Goal: Navigation & Orientation: Find specific page/section

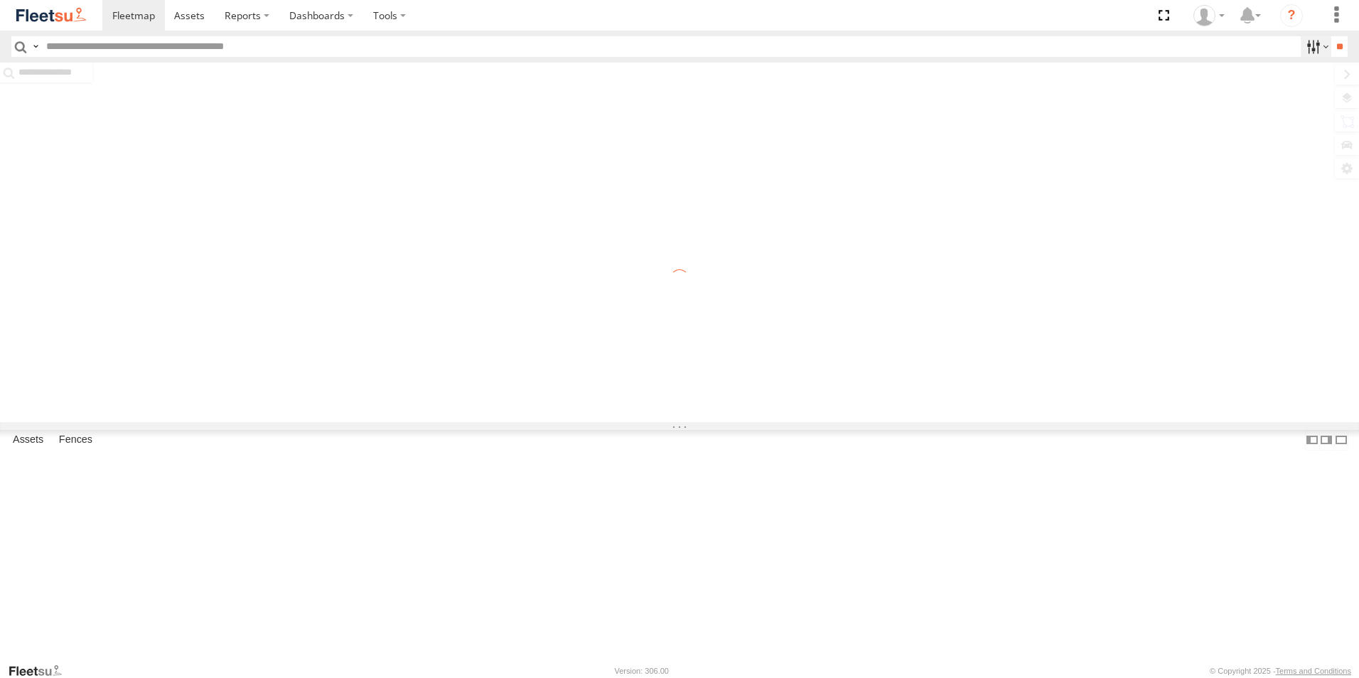
click at [1304, 48] on label at bounding box center [1316, 46] width 31 height 21
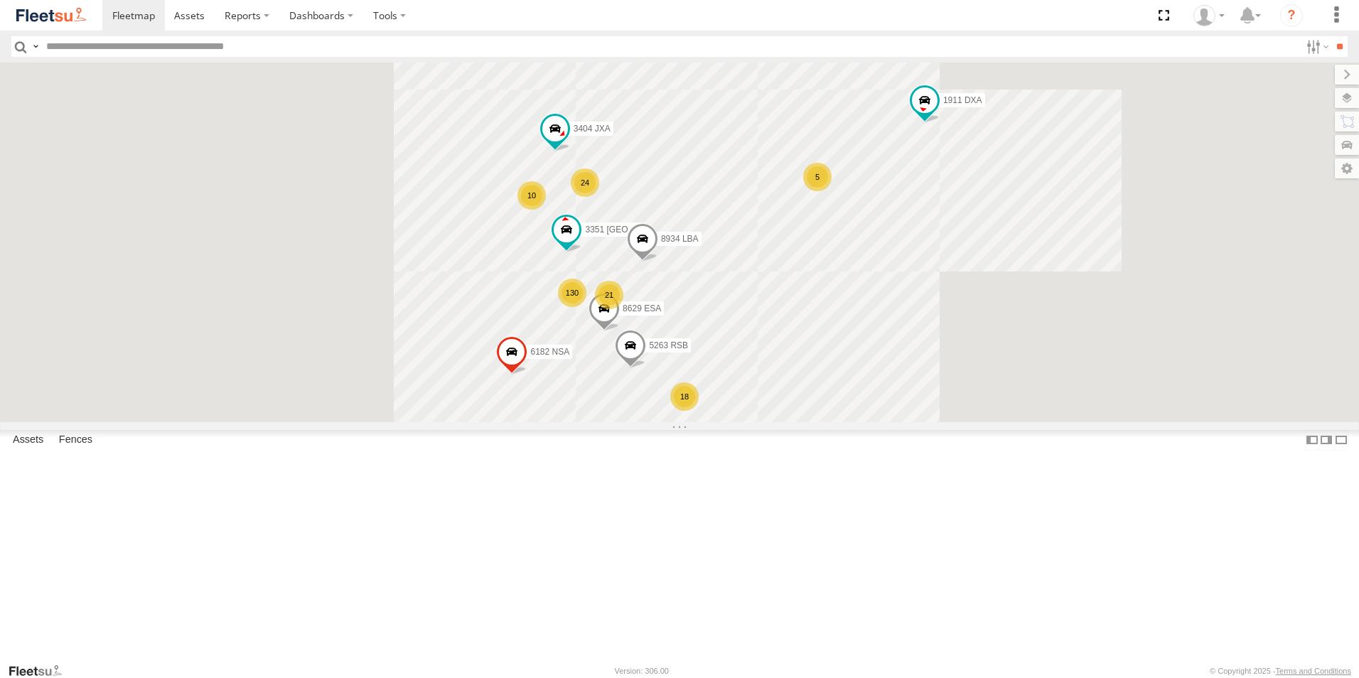
click at [0, 0] on span "Yanbu Outlet" at bounding box center [0, 0] width 0 height 0
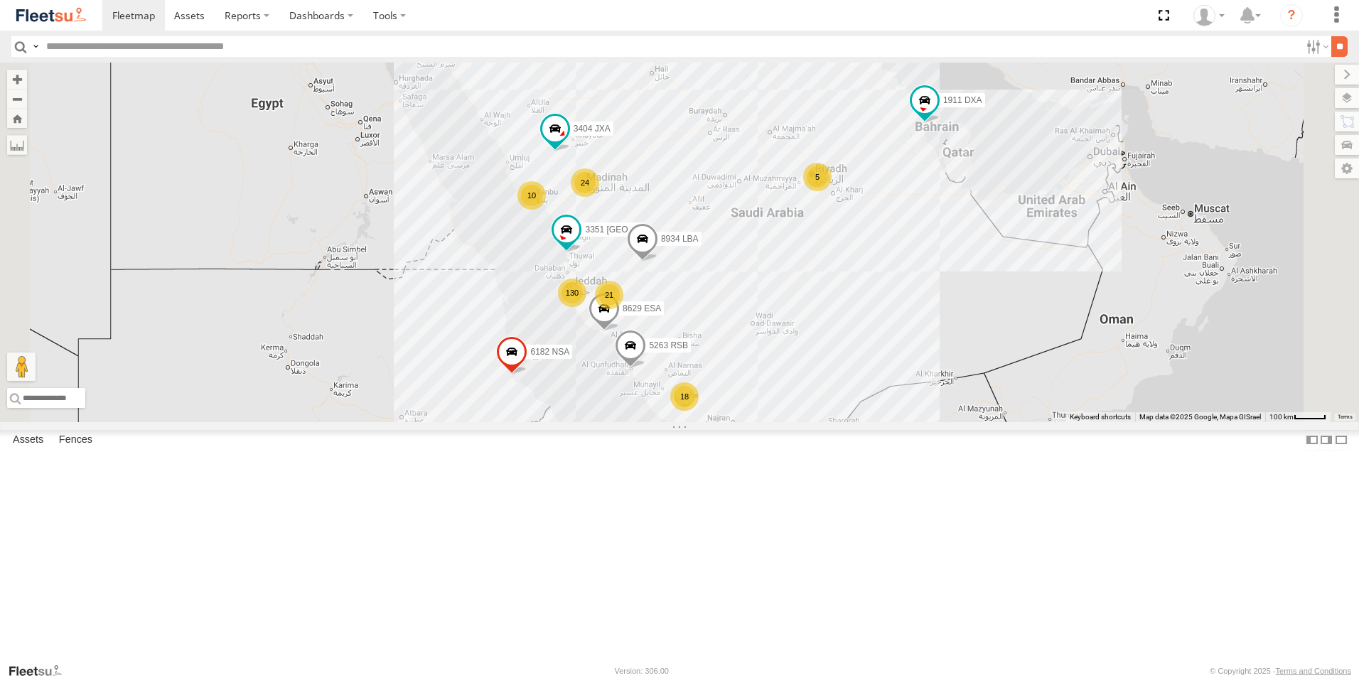
click at [1339, 45] on input "**" at bounding box center [1339, 46] width 16 height 21
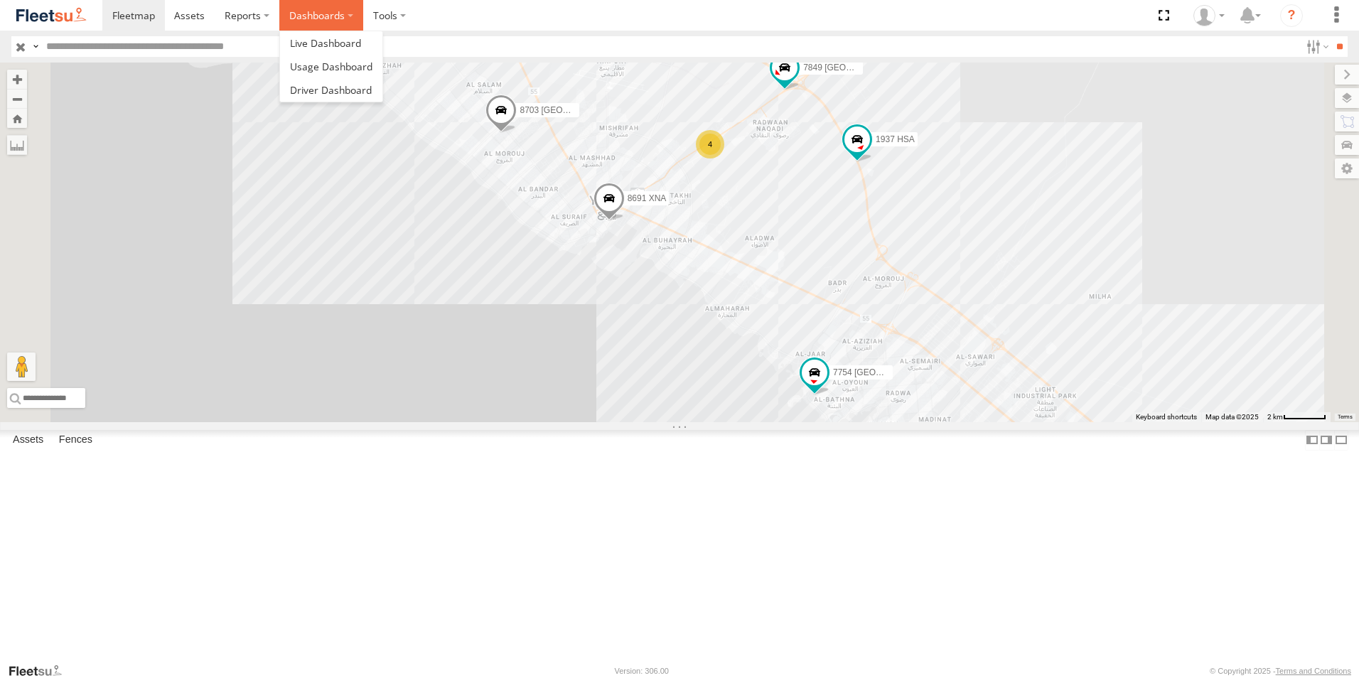
click at [321, 17] on label "Dashboards" at bounding box center [321, 15] width 84 height 31
click at [315, 38] on span at bounding box center [325, 43] width 71 height 14
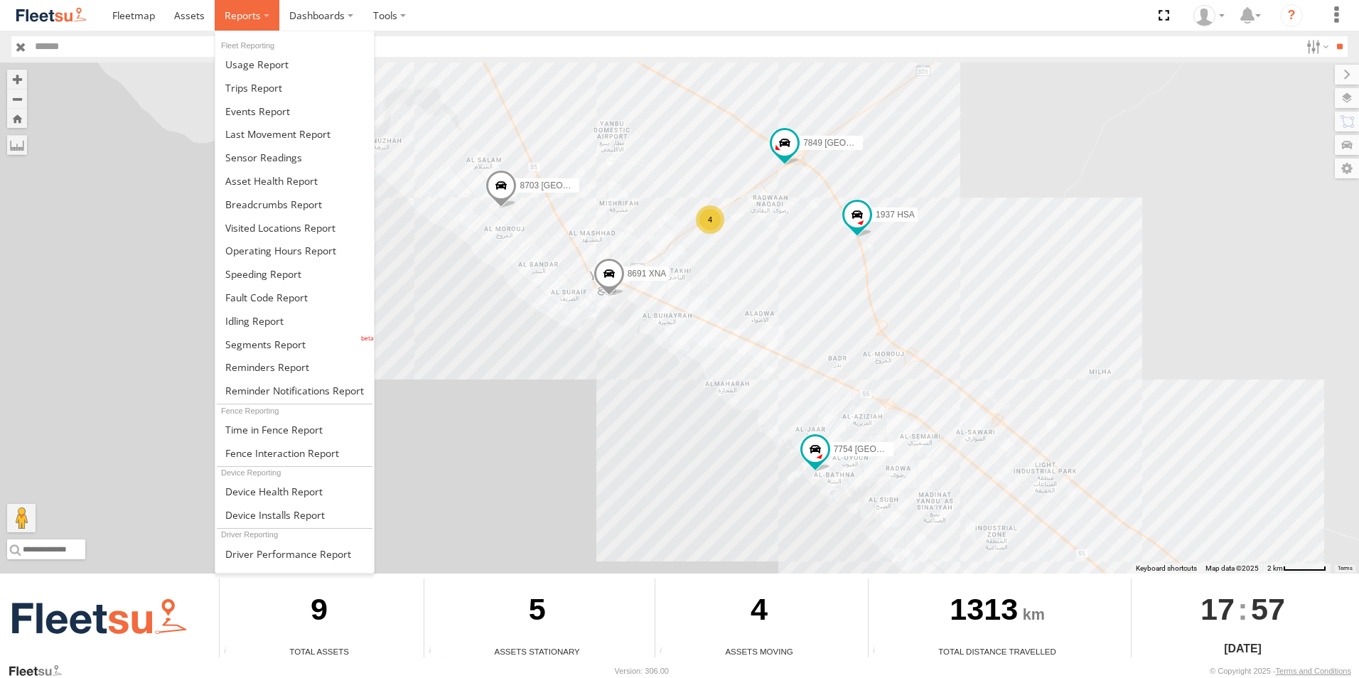
click at [272, 16] on label at bounding box center [247, 15] width 65 height 31
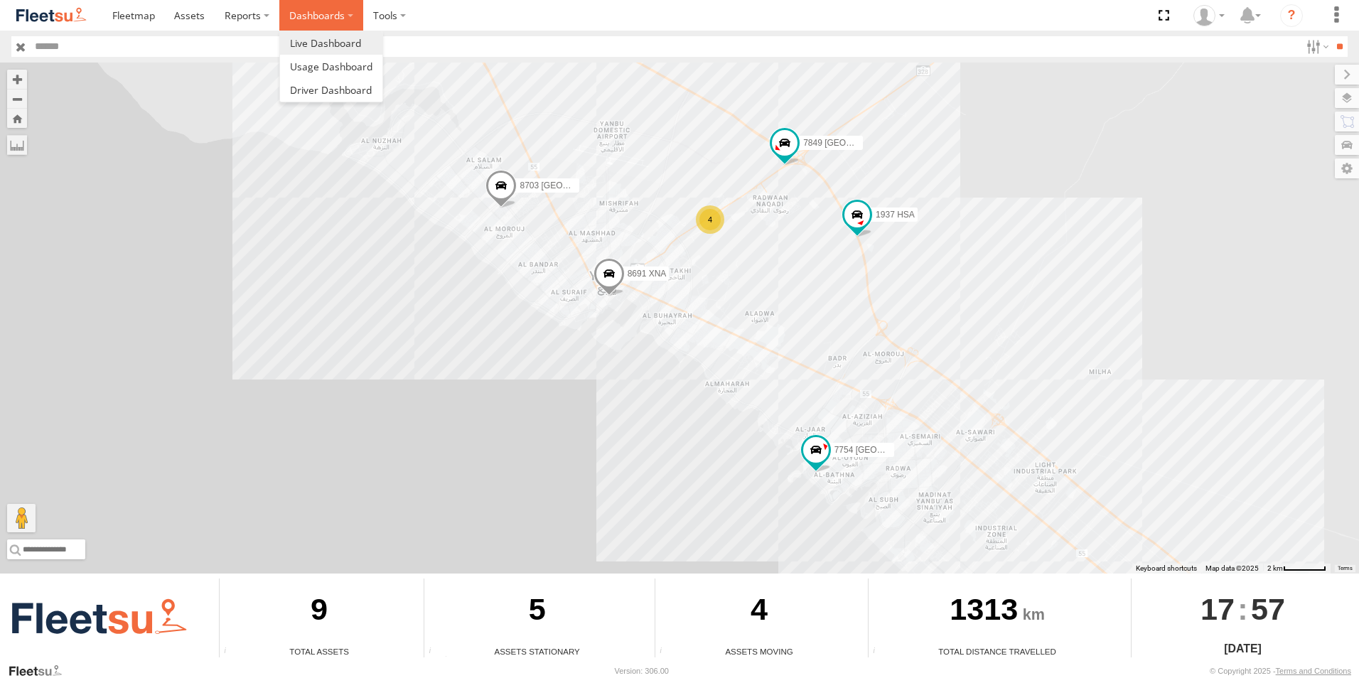
click at [331, 16] on label "Dashboards" at bounding box center [321, 15] width 84 height 31
click at [335, 65] on span at bounding box center [331, 67] width 82 height 14
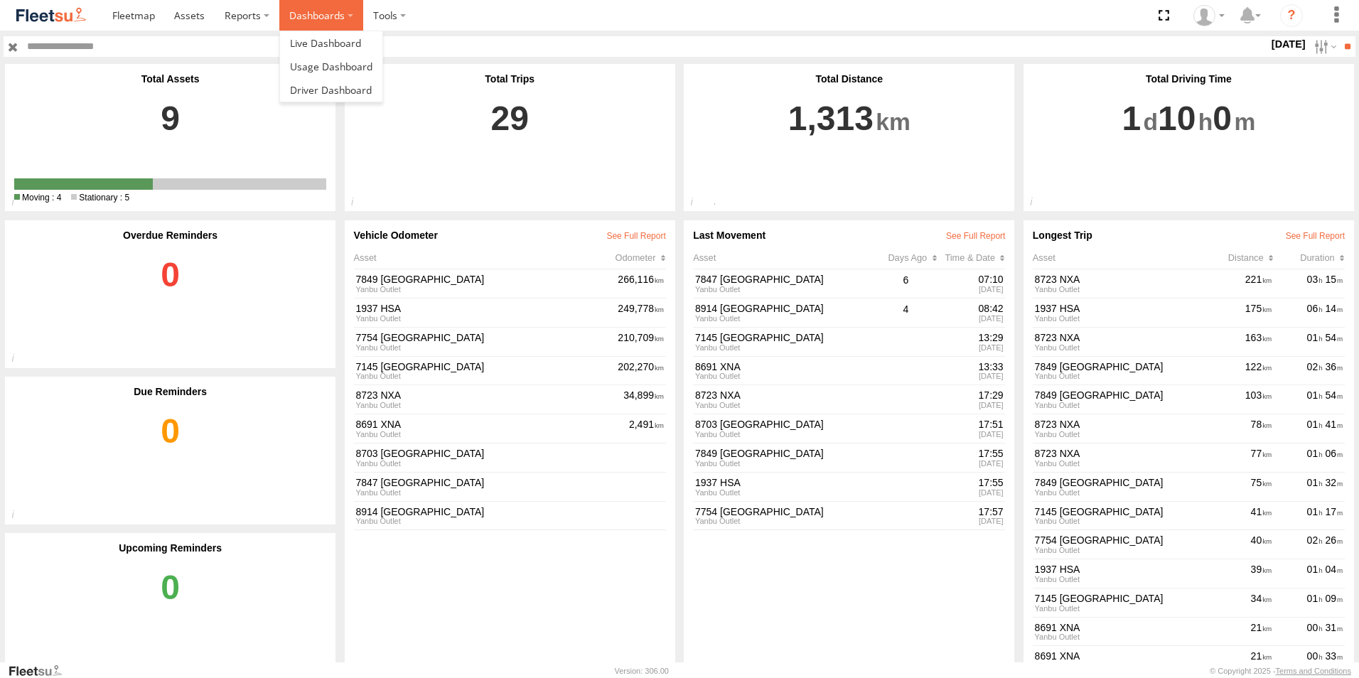
click at [335, 18] on label "Dashboards" at bounding box center [321, 15] width 84 height 31
click at [306, 90] on span at bounding box center [331, 90] width 82 height 14
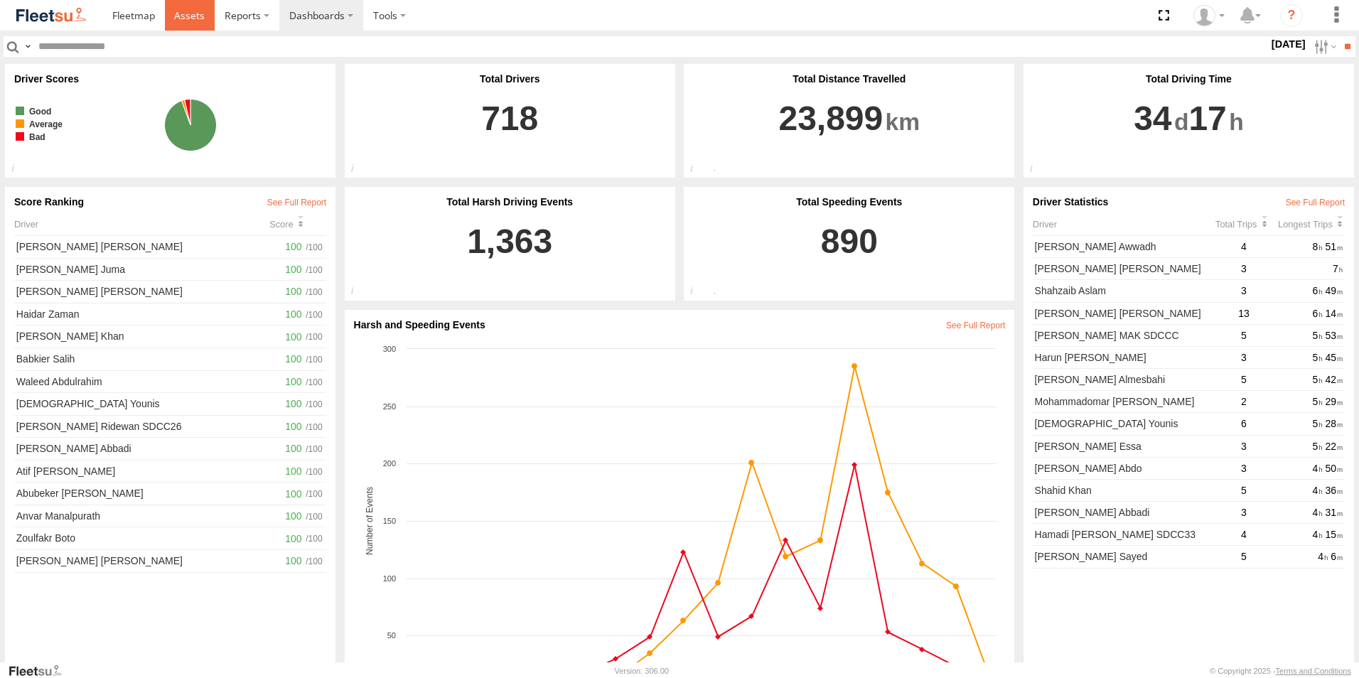
click at [188, 14] on span at bounding box center [189, 16] width 31 height 14
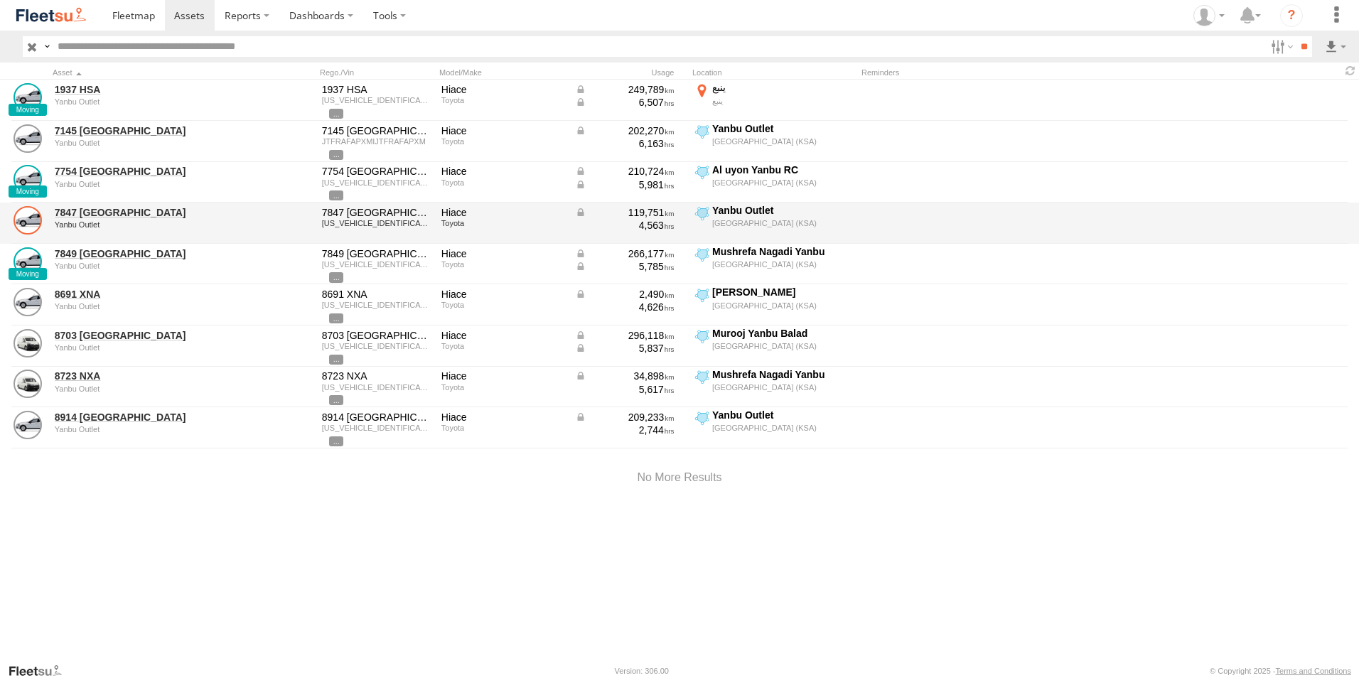
click at [33, 225] on link at bounding box center [28, 220] width 28 height 28
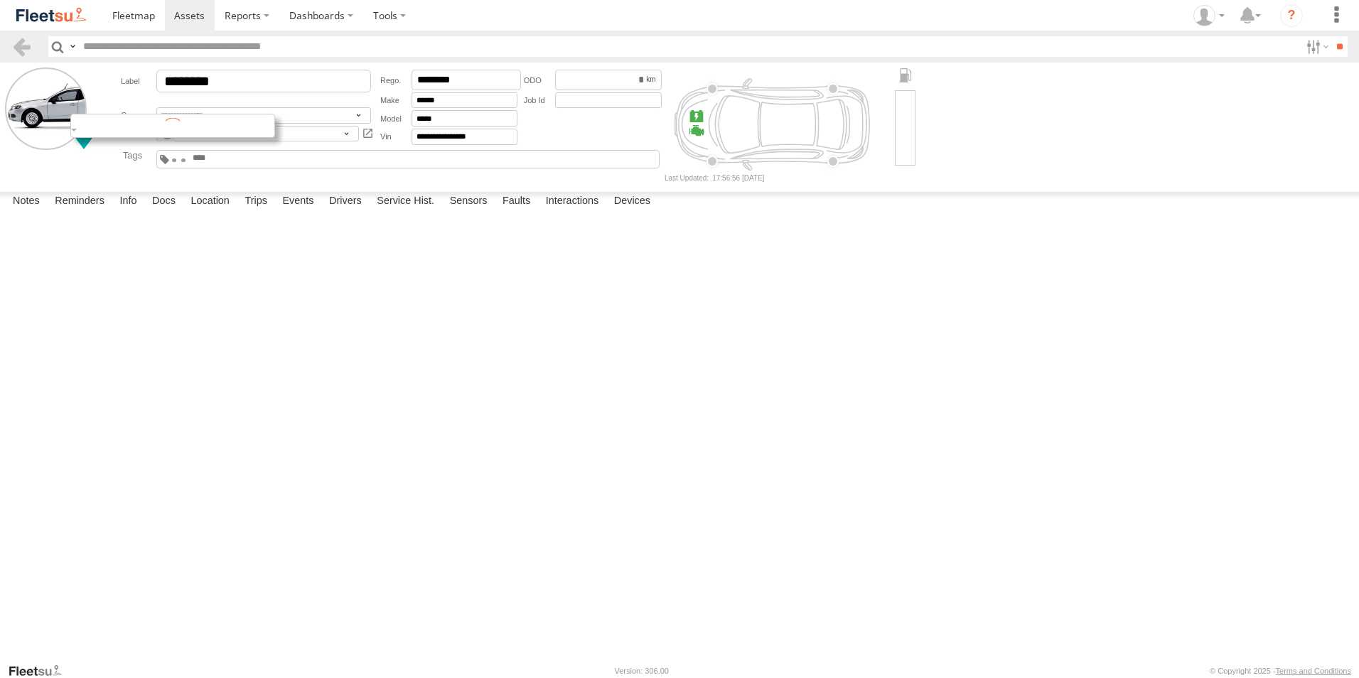
click at [77, 131] on div at bounding box center [172, 126] width 205 height 24
click at [43, 8] on img at bounding box center [51, 15] width 74 height 19
